Goal: Go to known website: Access a specific website the user already knows

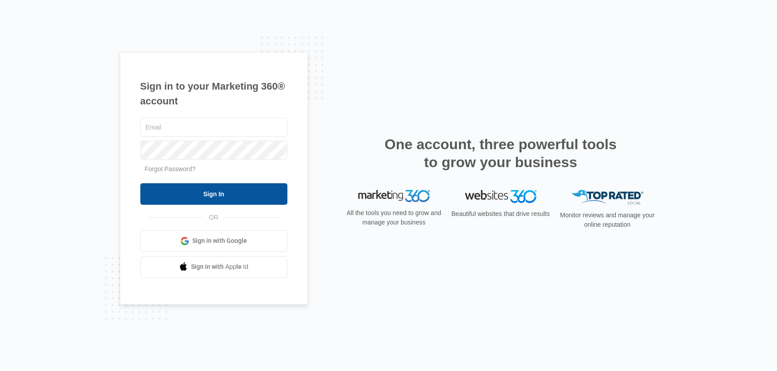
type input "kyle.knoop@madwire.com"
click at [220, 200] on input "Sign In" at bounding box center [213, 194] width 147 height 22
